Goal: Navigation & Orientation: Find specific page/section

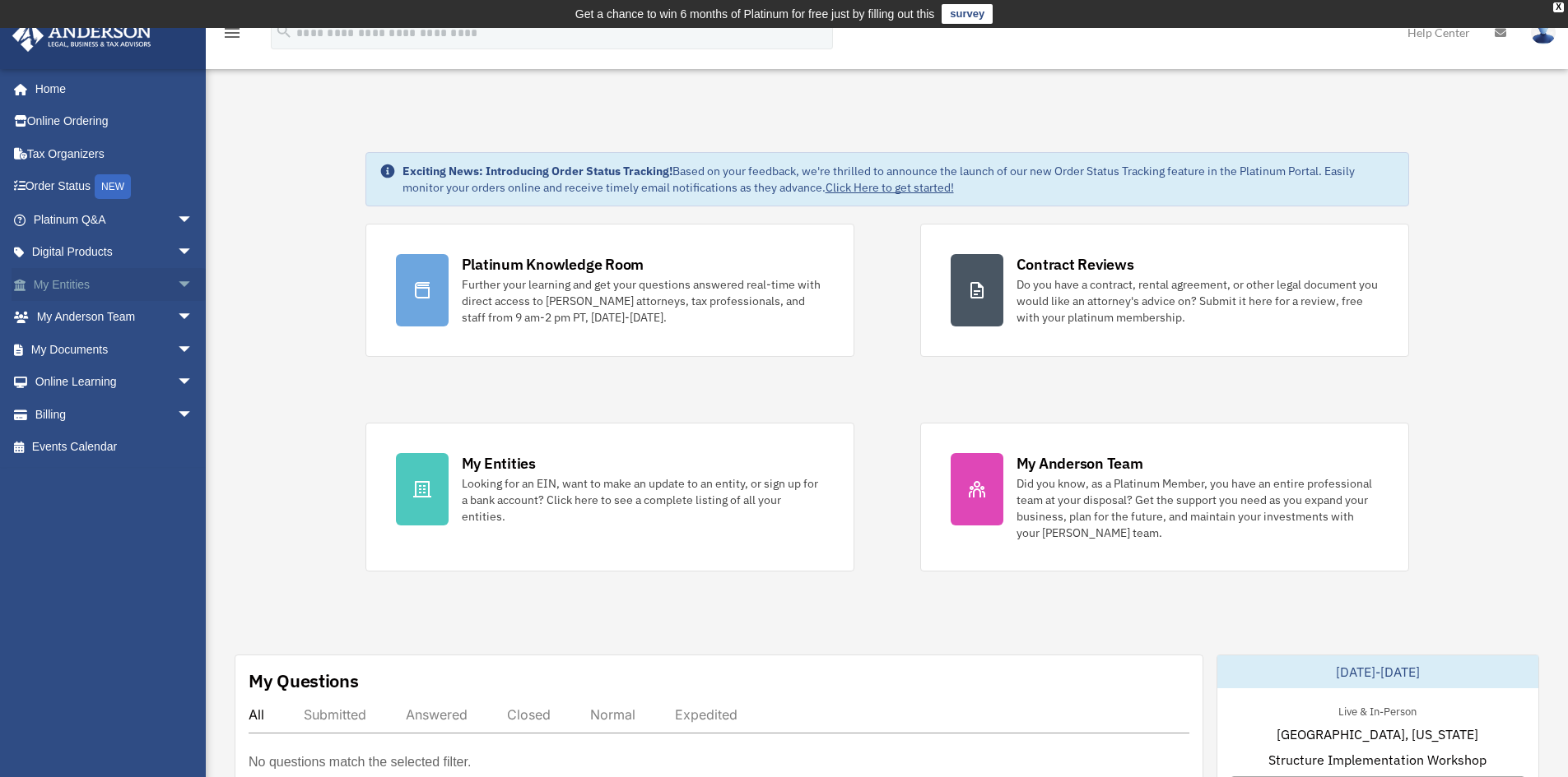
click at [79, 281] on link "My Entities arrow_drop_down" at bounding box center [114, 284] width 206 height 33
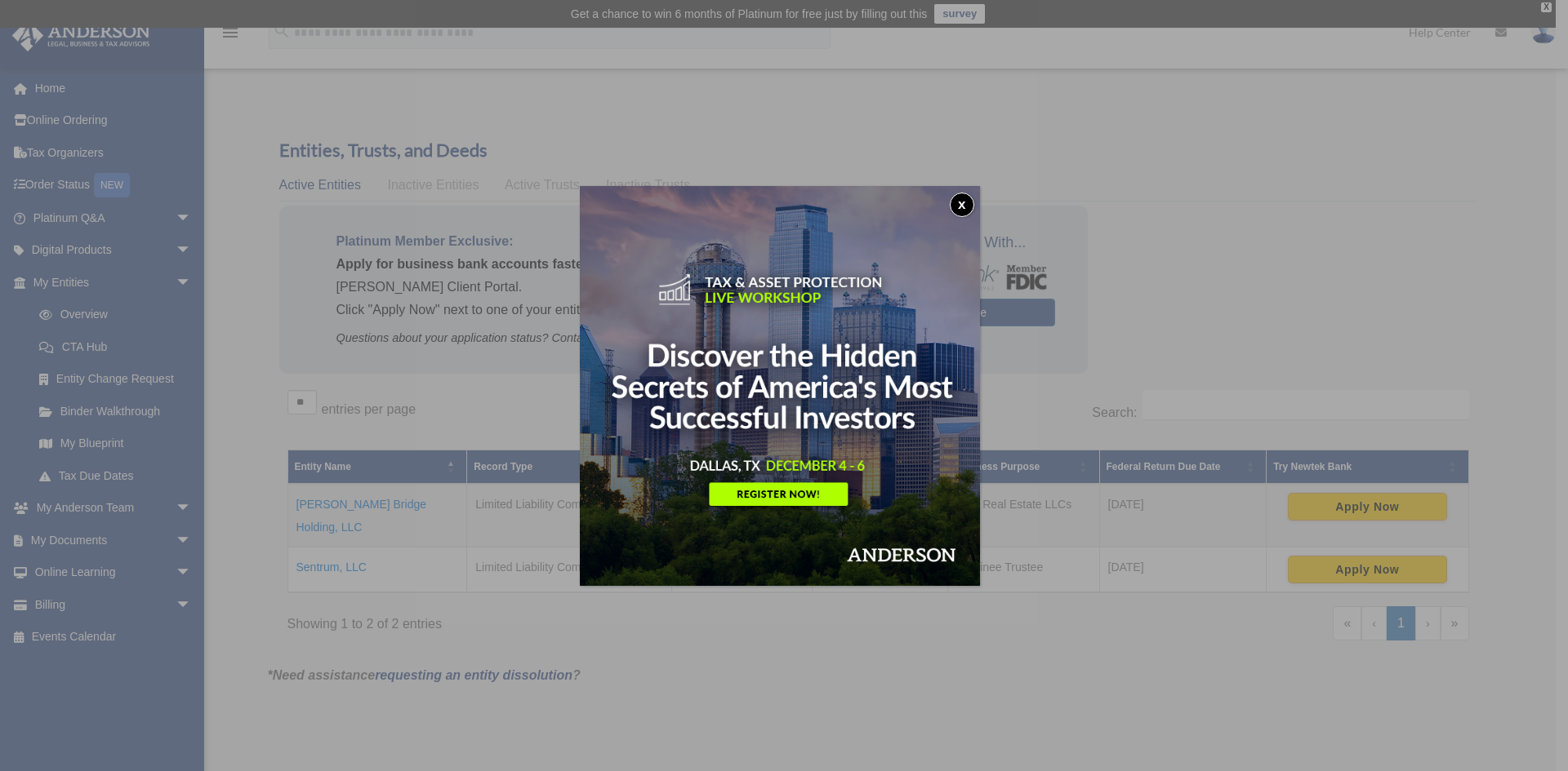
click at [968, 205] on button "x" at bounding box center [962, 205] width 25 height 25
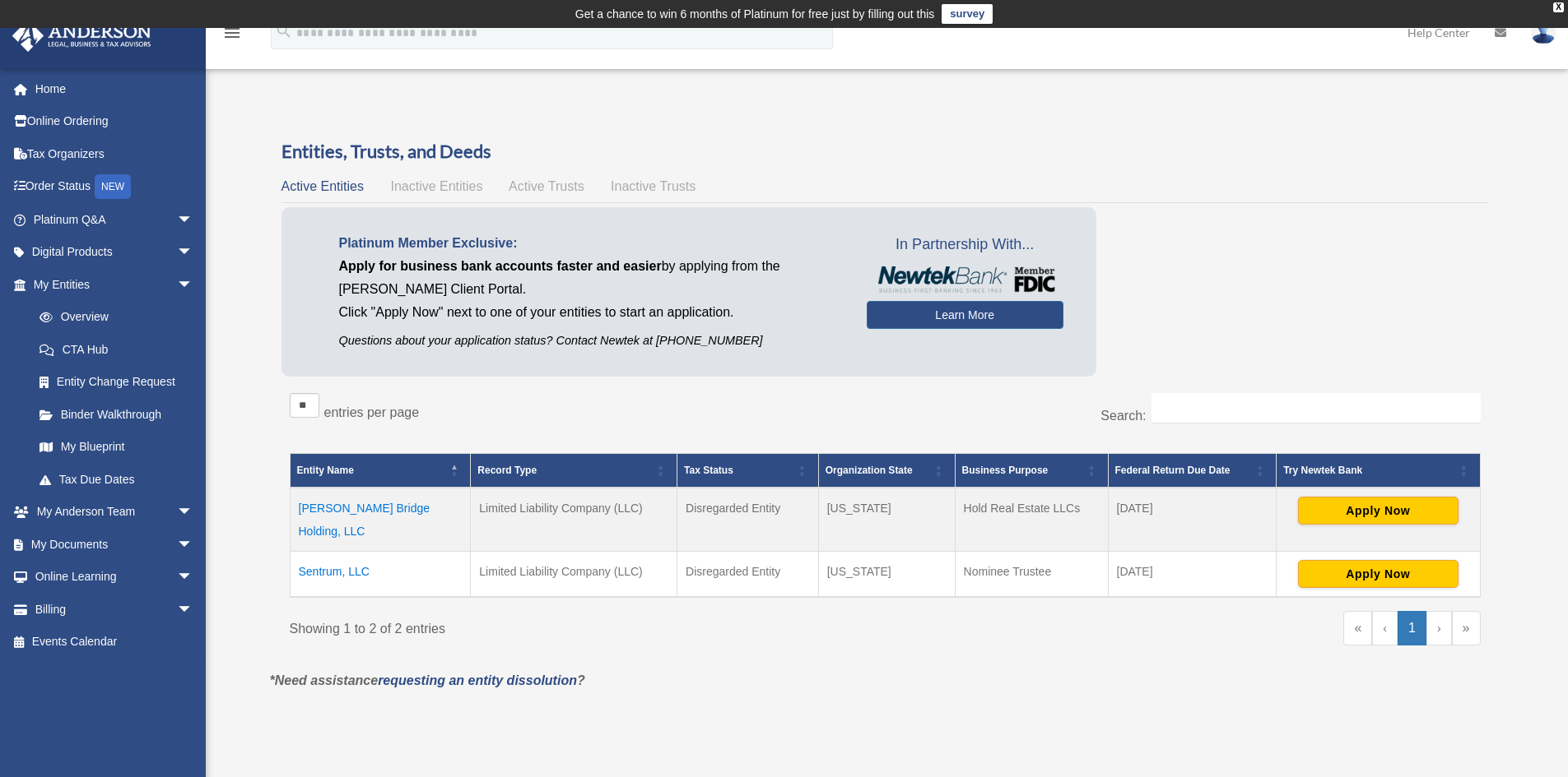
click at [566, 181] on span "Active Trusts" at bounding box center [546, 186] width 76 height 14
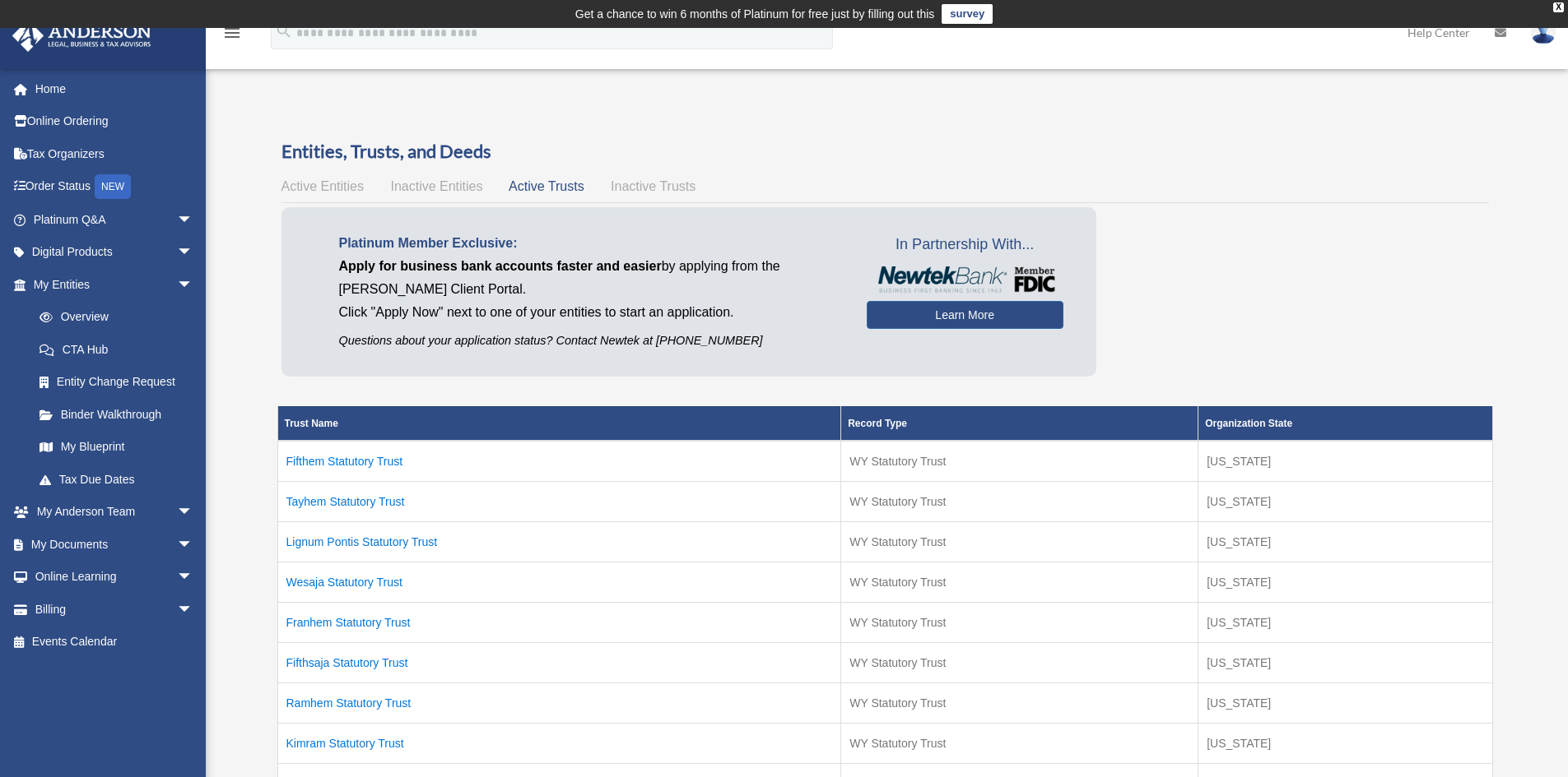
click at [330, 183] on span "Active Entities" at bounding box center [322, 186] width 83 height 14
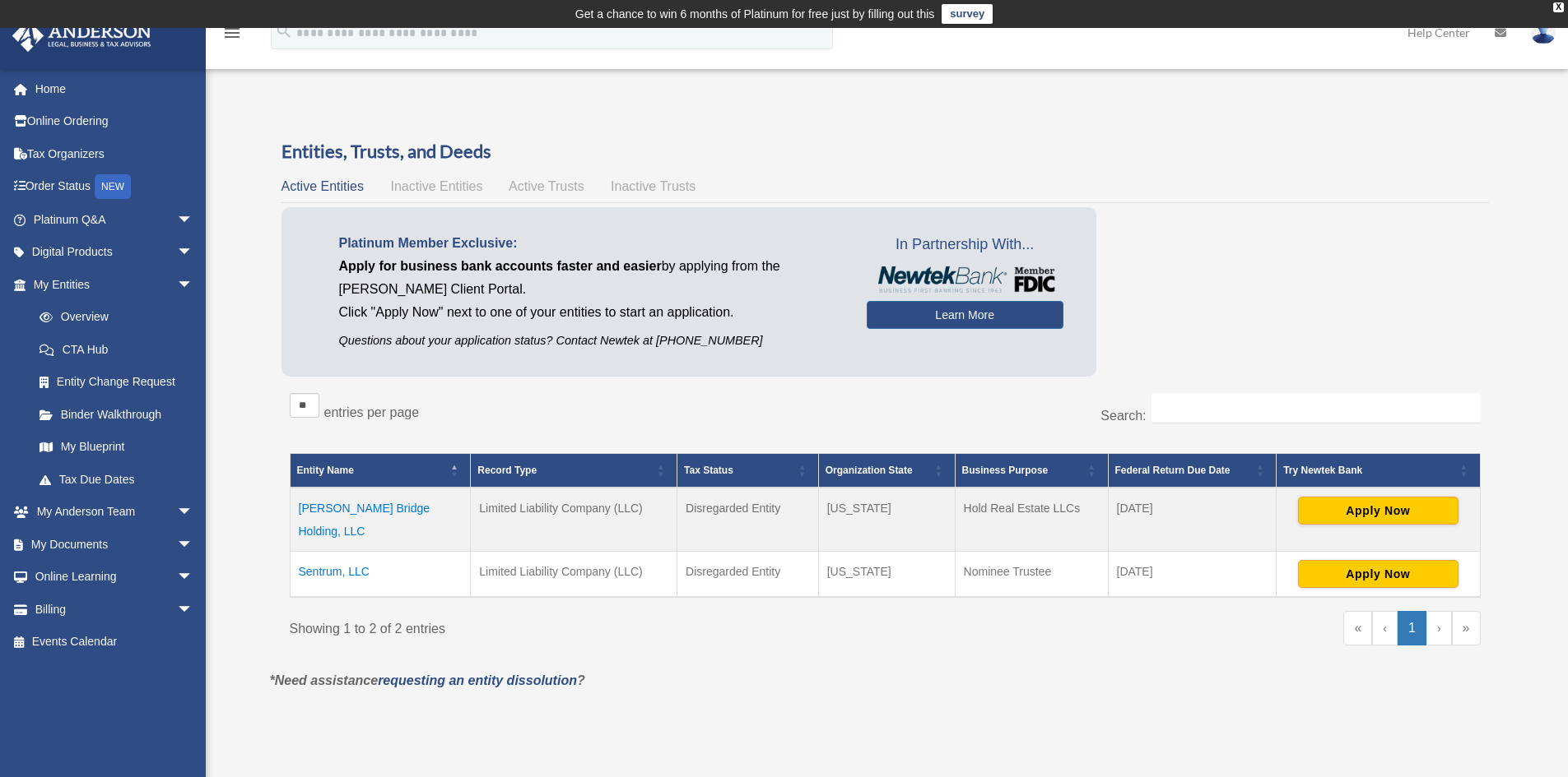
click at [557, 186] on span "Active Trusts" at bounding box center [546, 186] width 76 height 14
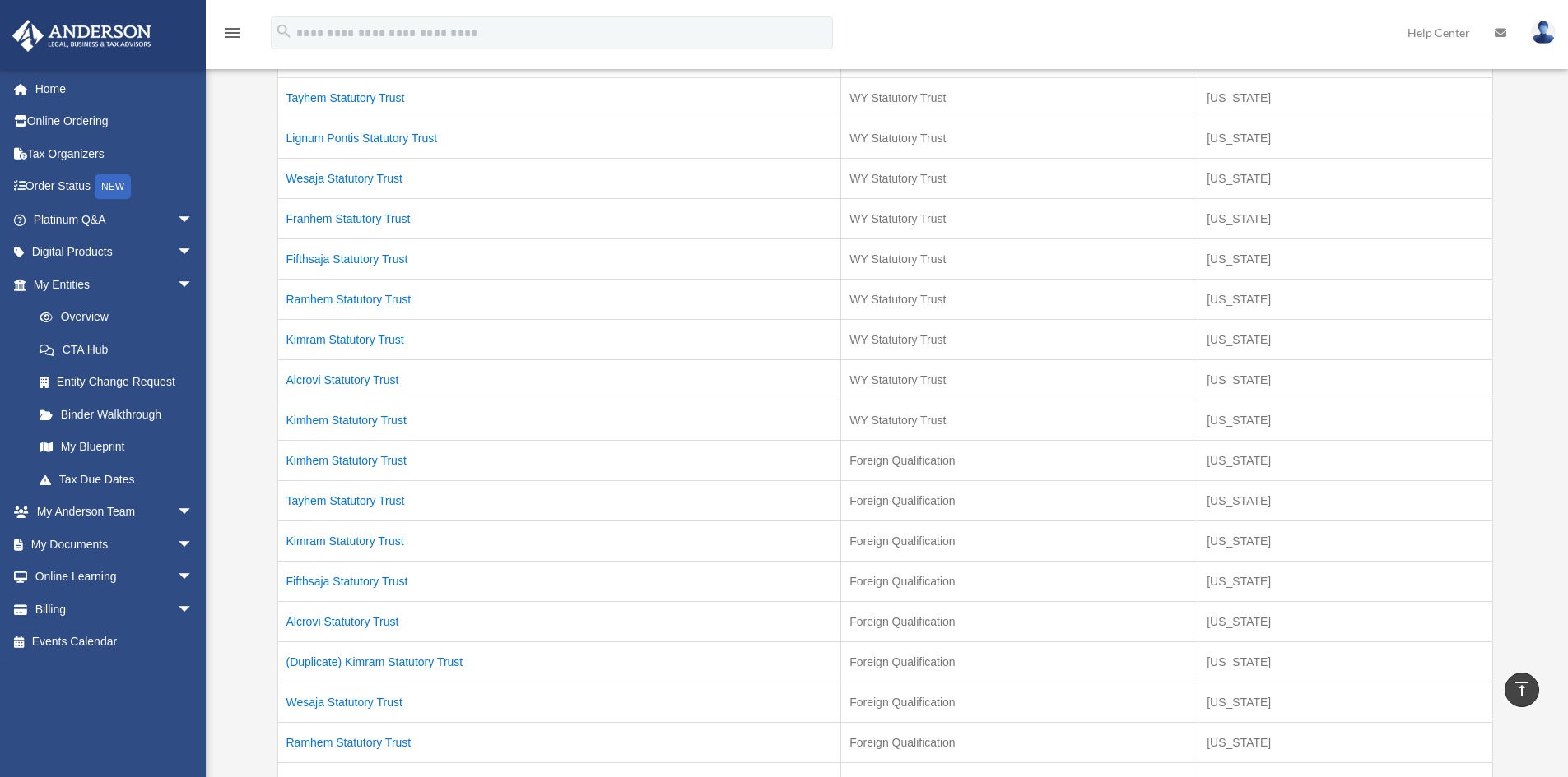
scroll to position [400, 0]
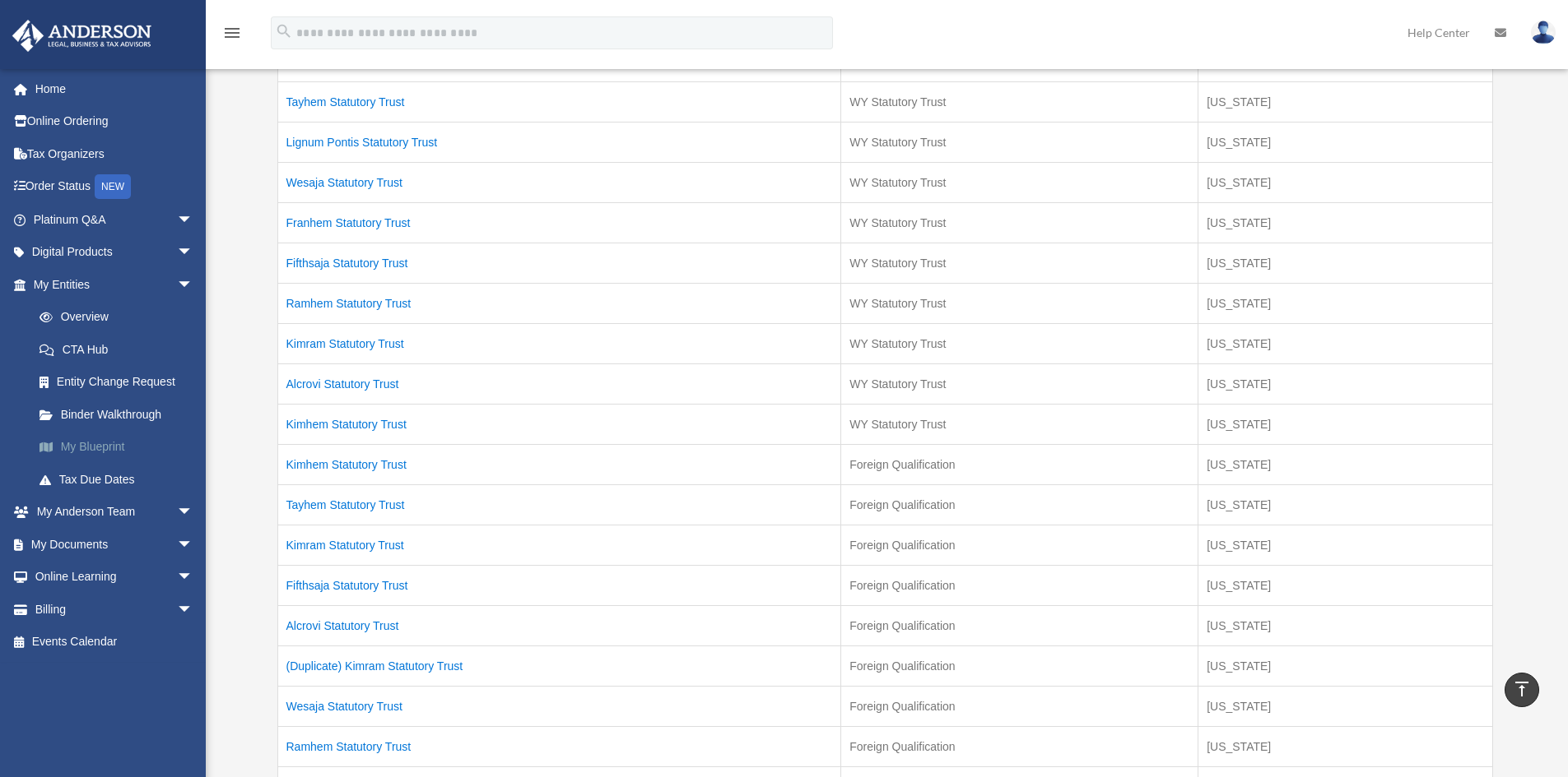
click at [118, 445] on link "My Blueprint" at bounding box center [120, 447] width 195 height 33
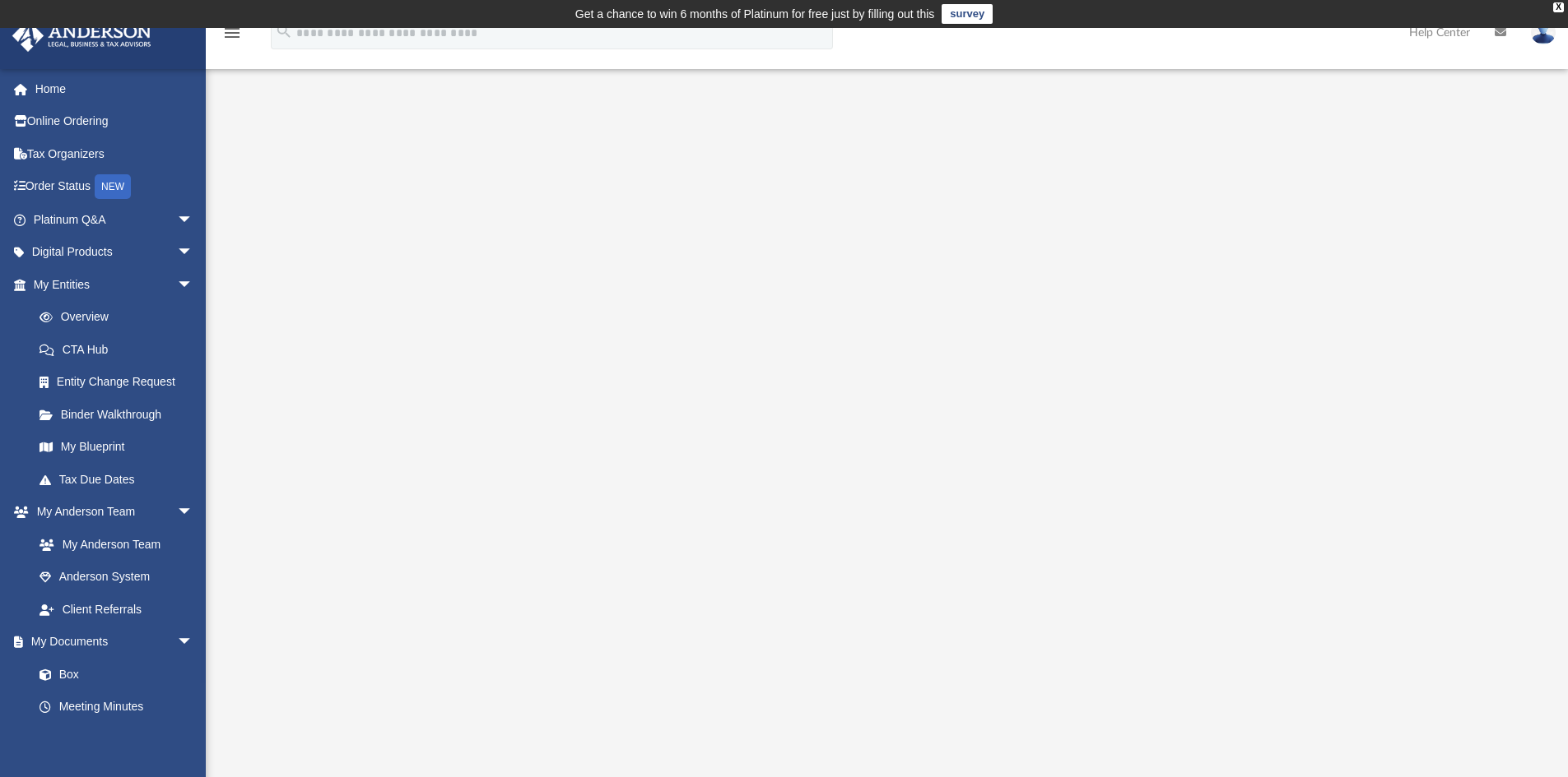
click at [354, 180] on div at bounding box center [887, 471] width 1227 height 658
